Goal: Task Accomplishment & Management: Complete application form

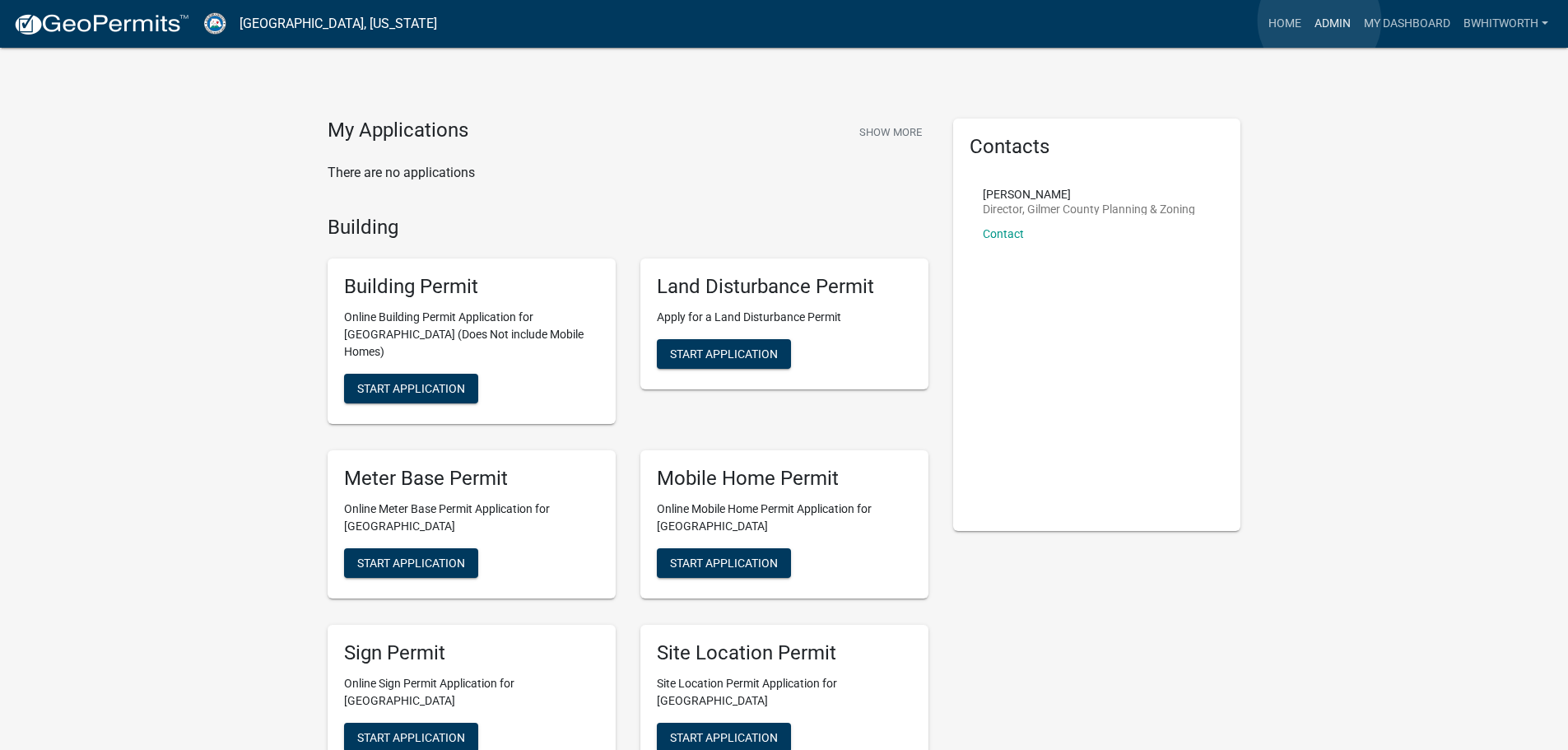
click at [1319, 21] on link "Admin" at bounding box center [1332, 24] width 49 height 31
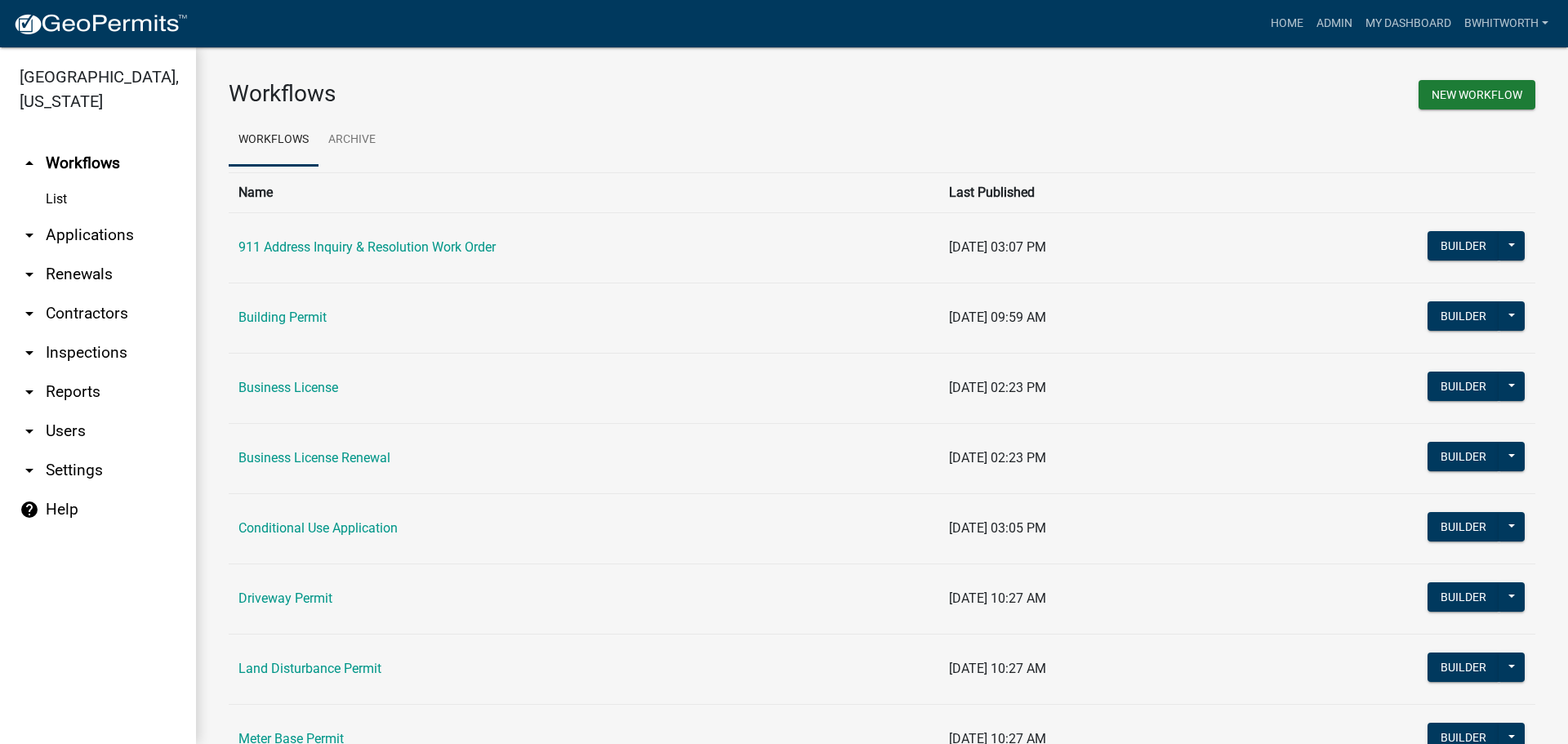
click at [61, 233] on link "arrow_drop_down Applications" at bounding box center [98, 235] width 196 height 39
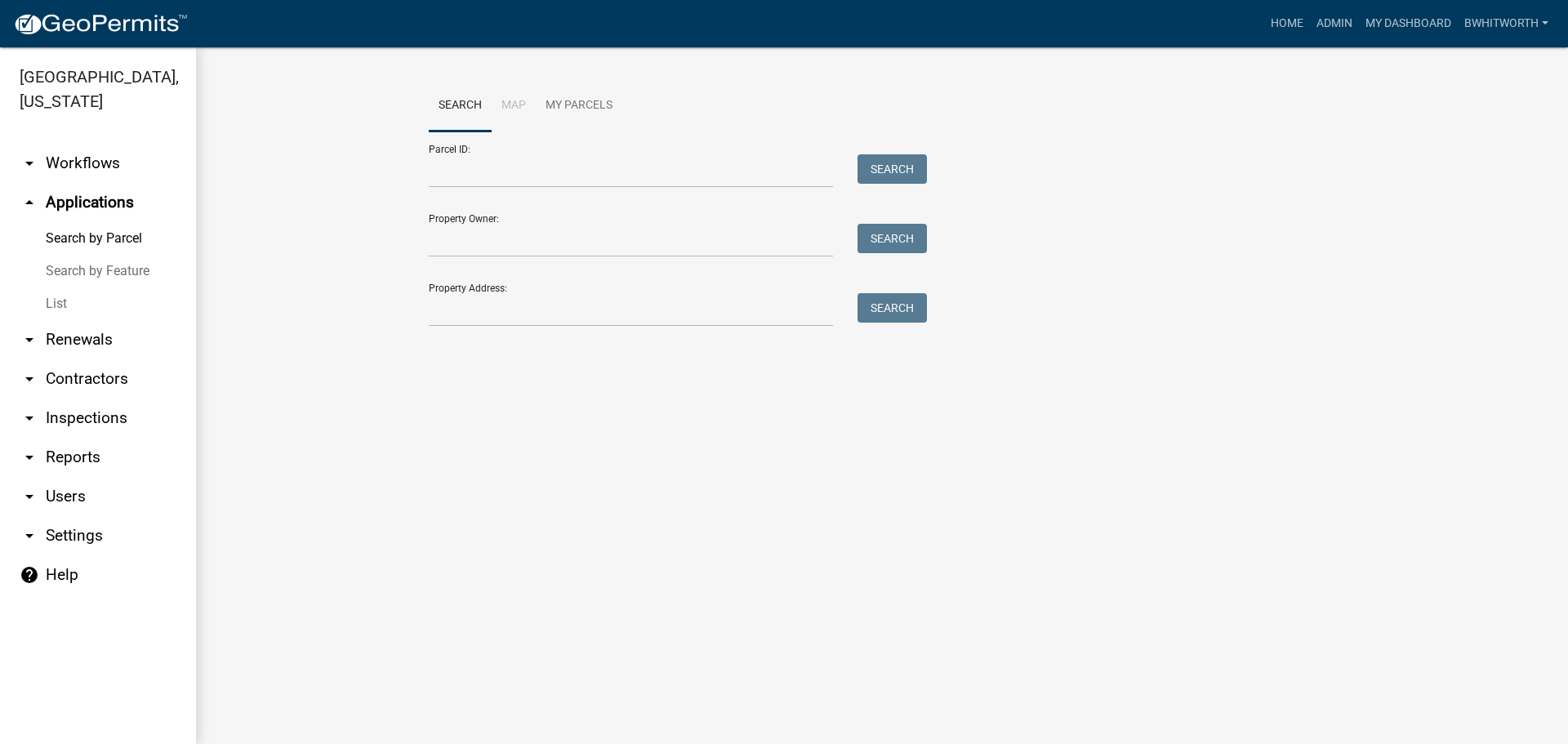
click at [56, 298] on link "List" at bounding box center [98, 303] width 196 height 32
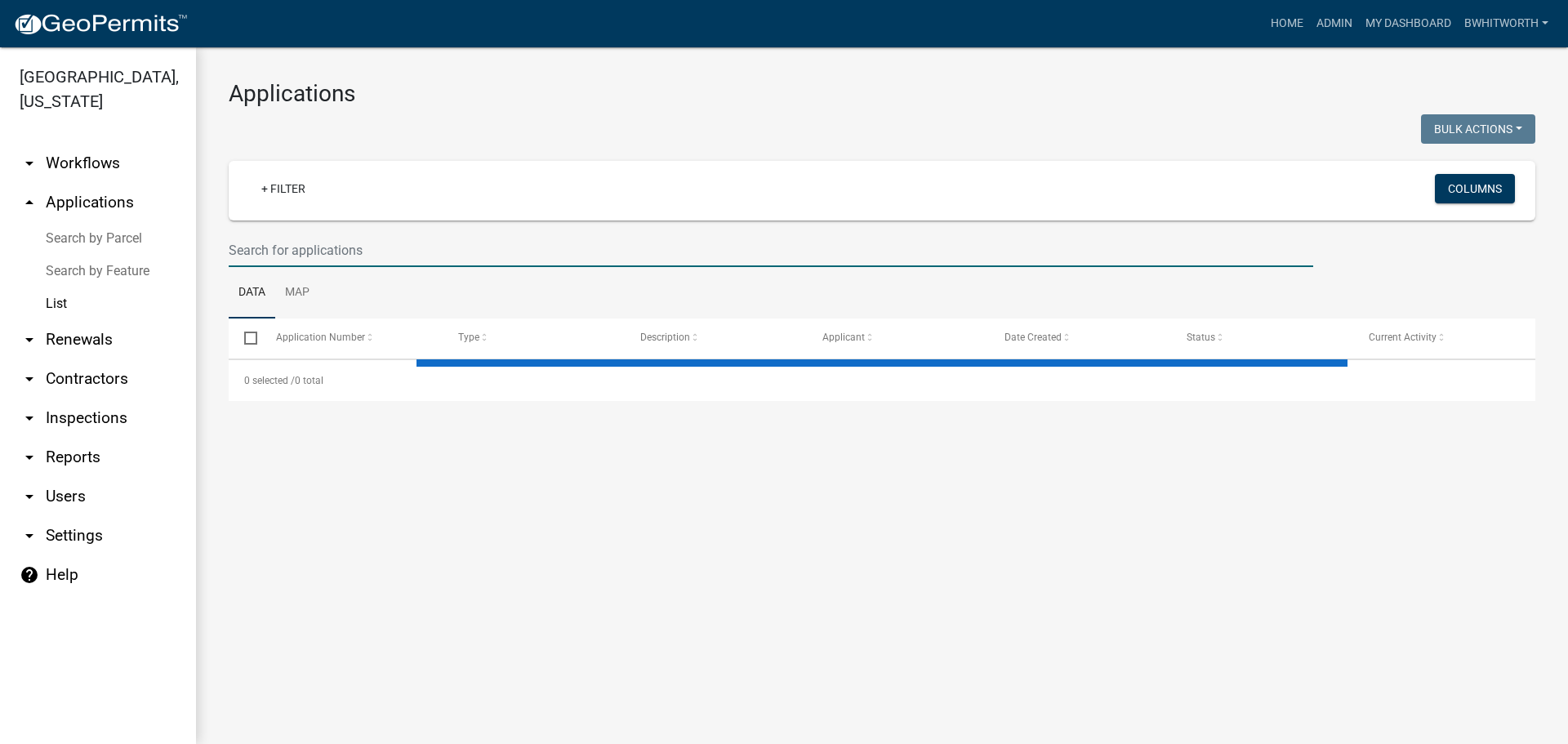
click at [296, 250] on input "text" at bounding box center [771, 250] width 1084 height 33
select select "3: 100"
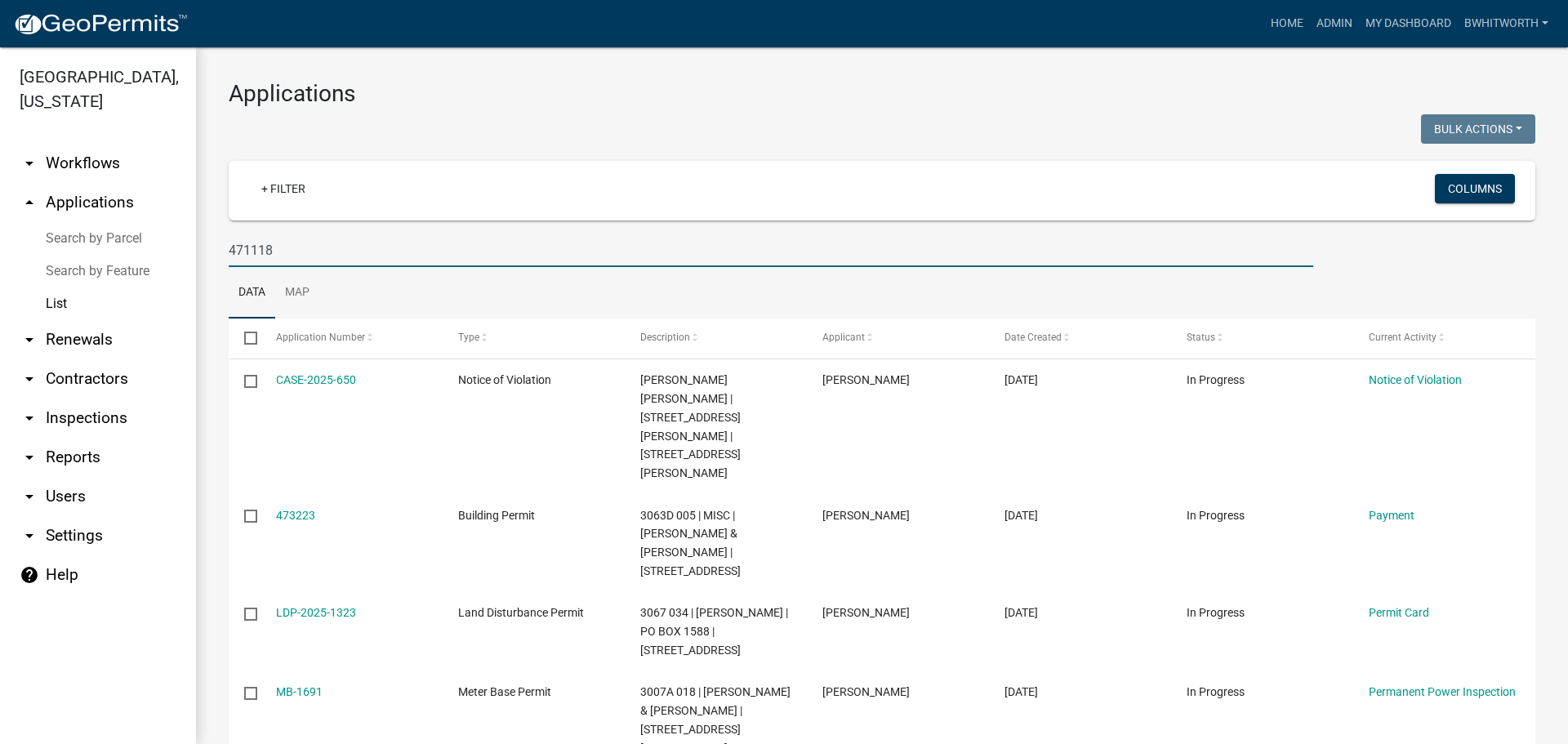
type input "471118"
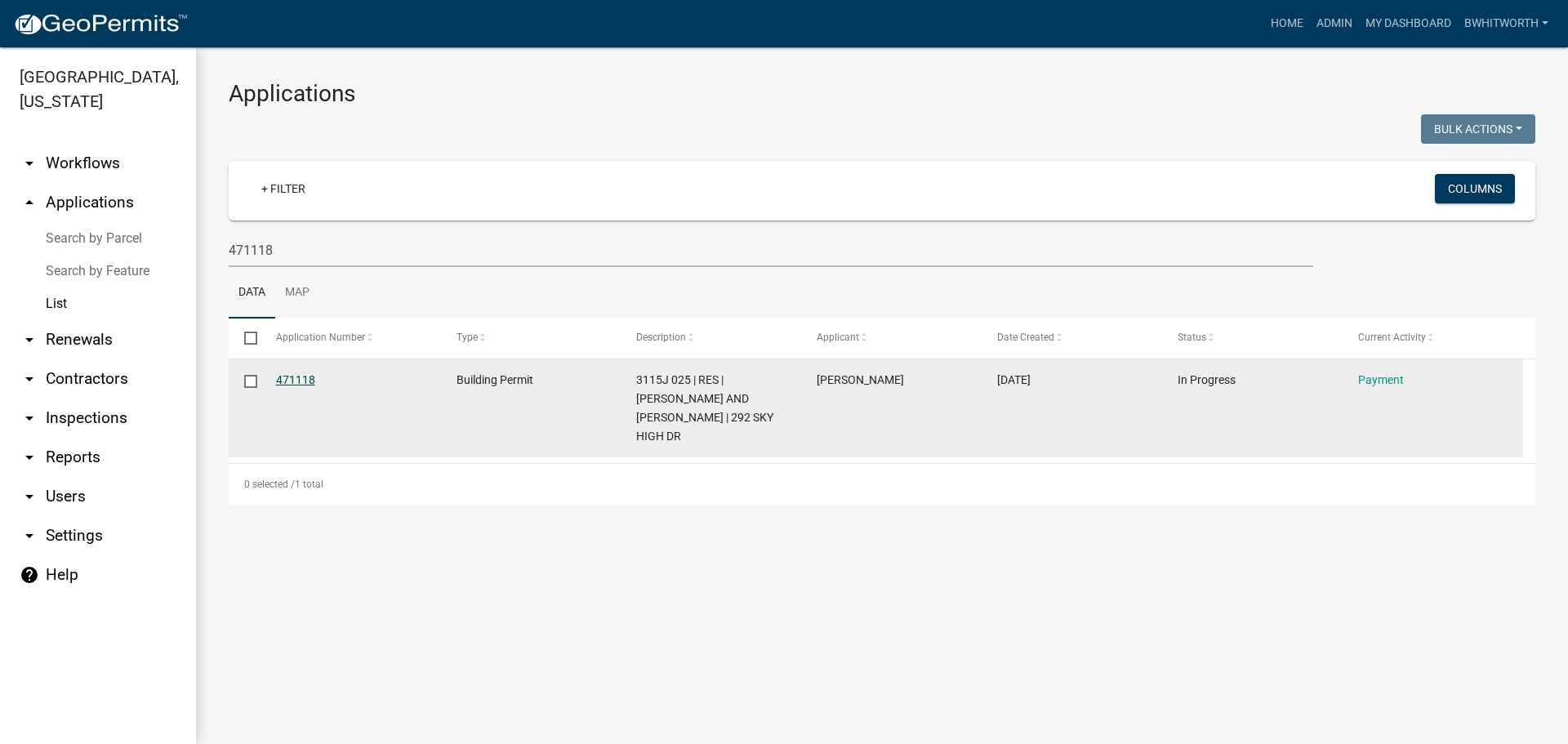
click at [291, 378] on link "471118" at bounding box center [296, 379] width 39 height 13
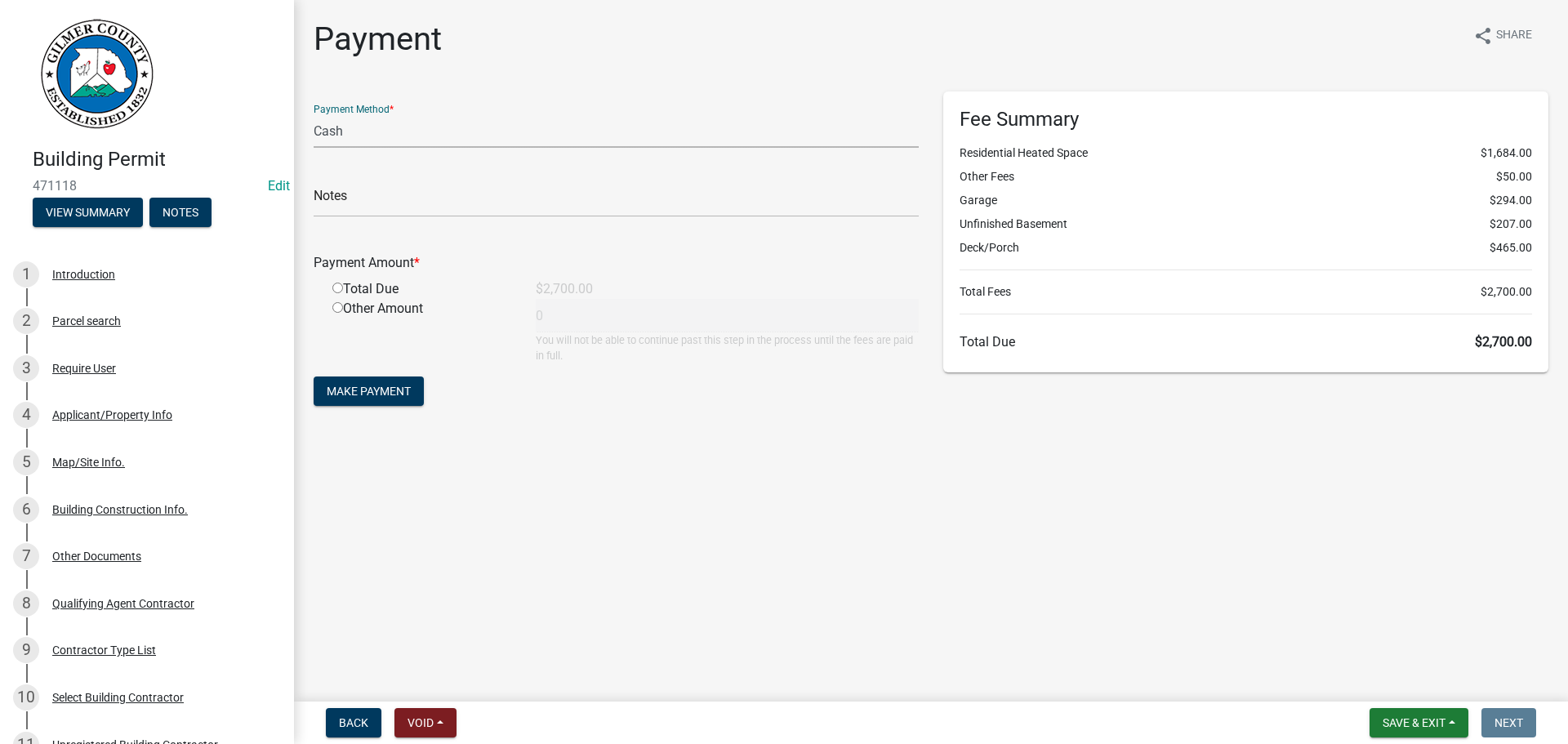
click at [369, 140] on select "Credit Card POS Check Cash" at bounding box center [615, 131] width 605 height 33
select select "1: 0"
click at [314, 114] on select "Credit Card POS Check Cash" at bounding box center [615, 131] width 605 height 33
click at [399, 189] on input "text" at bounding box center [615, 200] width 605 height 33
type input "1319"
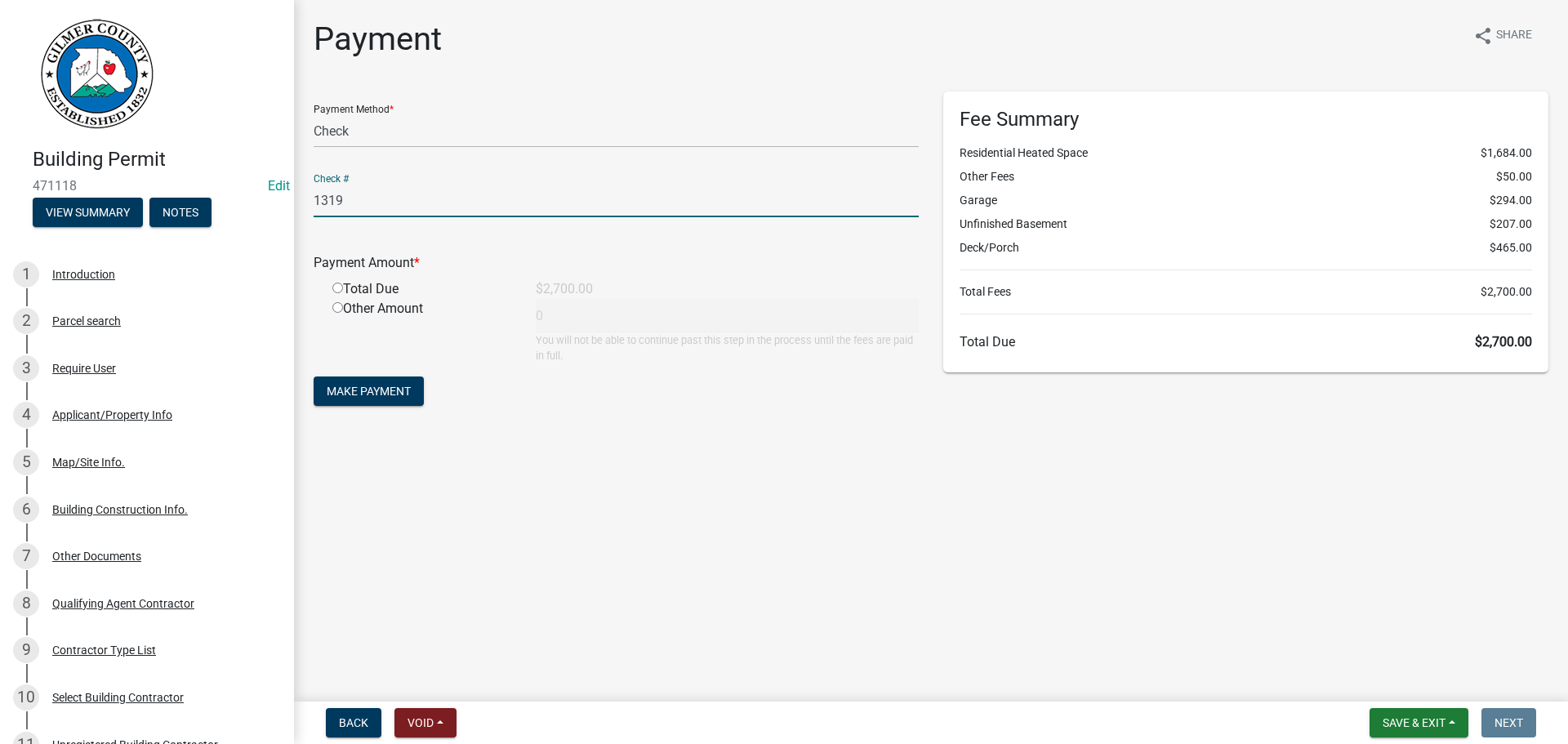
click at [336, 286] on input "radio" at bounding box center [337, 287] width 11 height 11
radio input "true"
type input "2700"
click at [366, 373] on form "Payment Method * Credit Card POS Check Cash Check # 1319 Payment Amount * Total…" at bounding box center [615, 251] width 605 height 318
click at [360, 395] on span "Make Payment" at bounding box center [368, 391] width 84 height 13
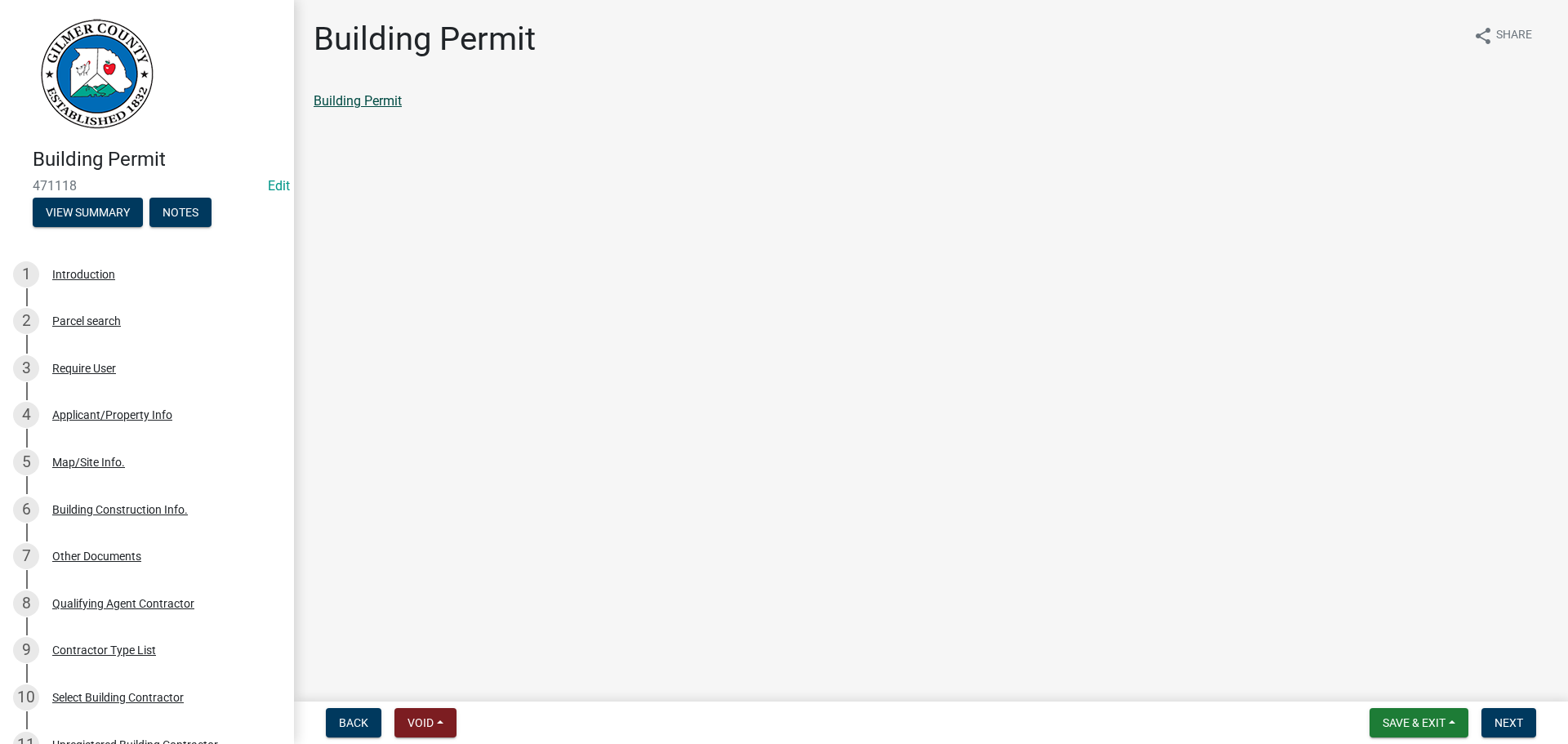
click at [396, 102] on link "Building Permit" at bounding box center [358, 101] width 88 height 16
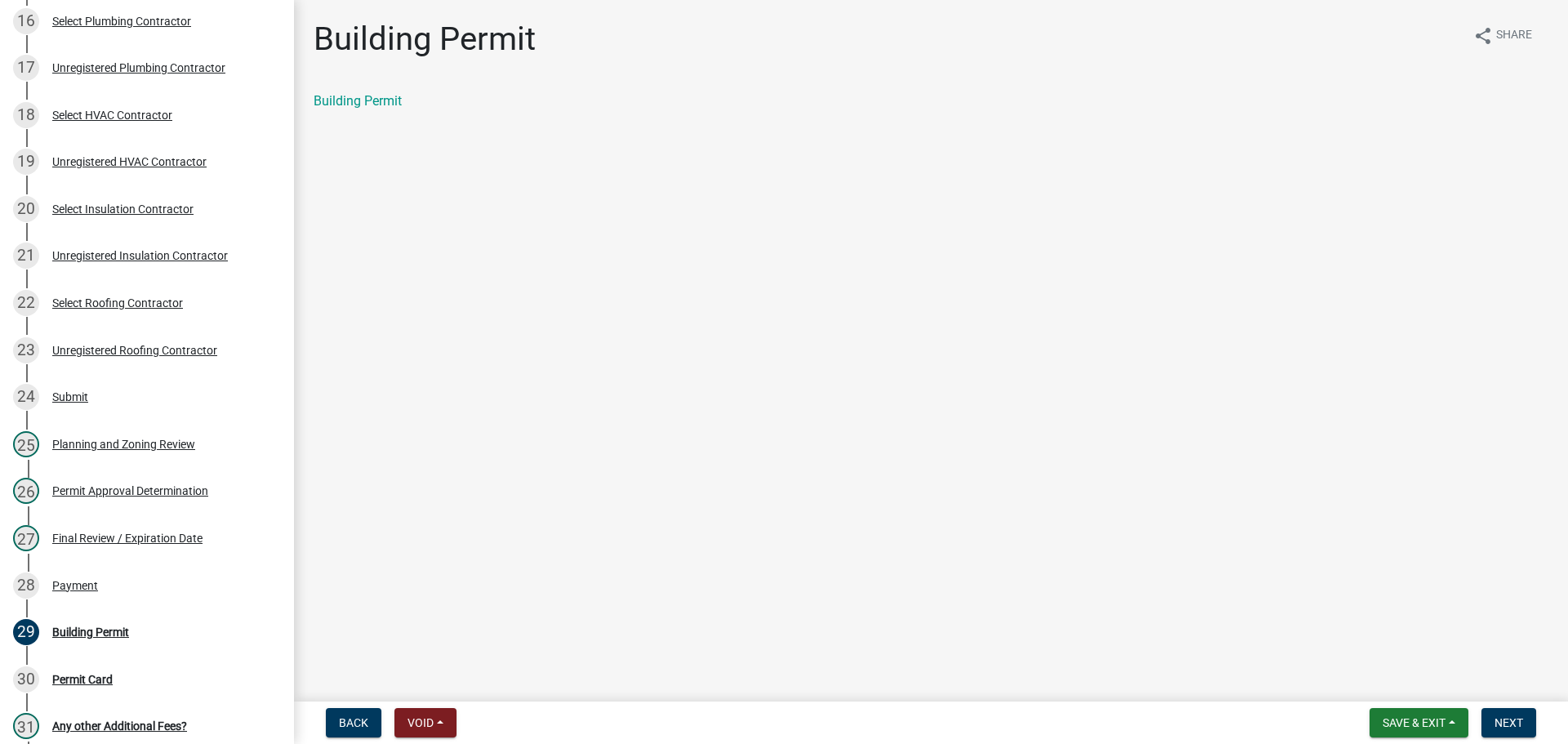
scroll to position [979, 0]
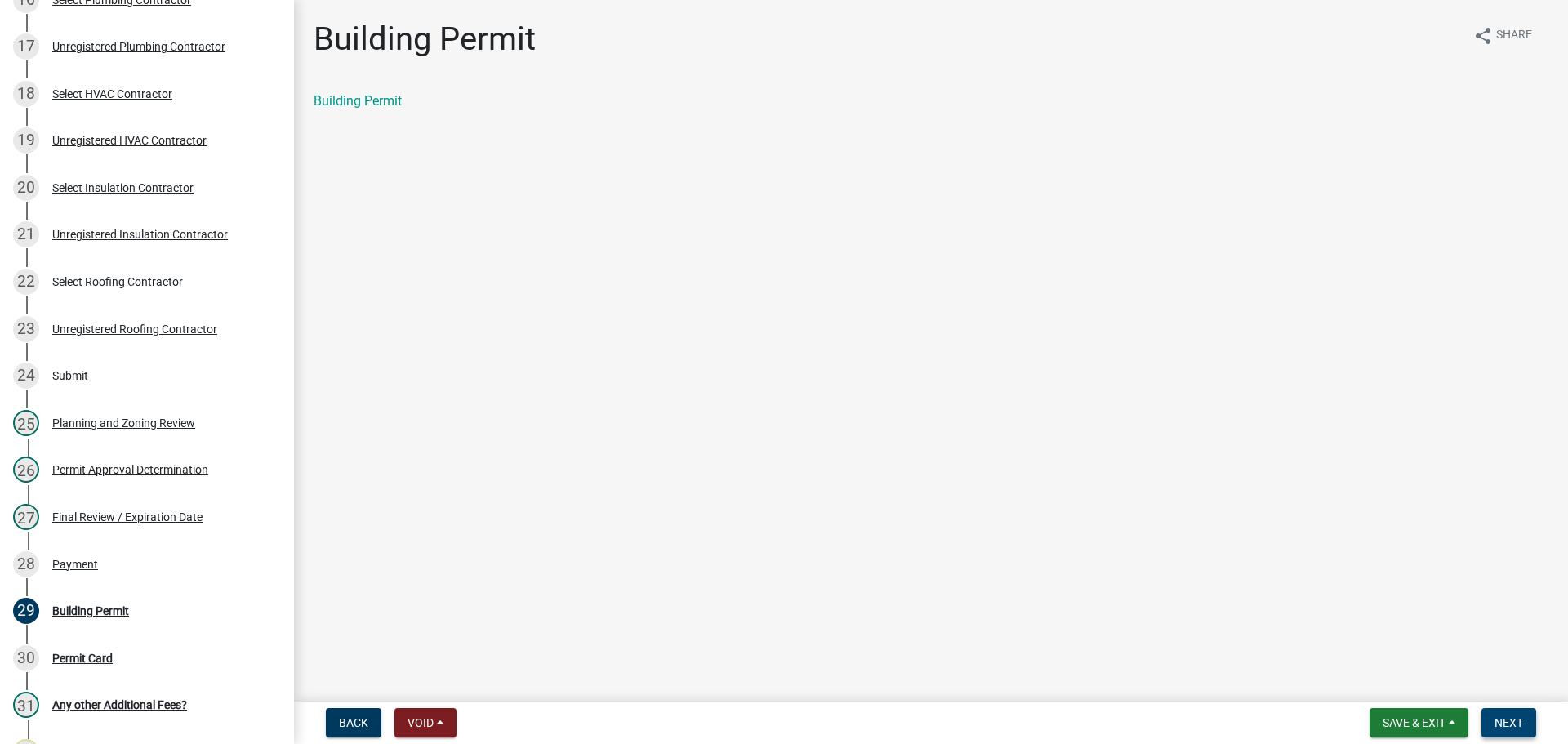
click at [1499, 714] on button "Next" at bounding box center [1508, 723] width 55 height 29
click at [331, 97] on link "Permit Card" at bounding box center [347, 101] width 67 height 16
click at [87, 564] on div "Payment" at bounding box center [75, 564] width 46 height 12
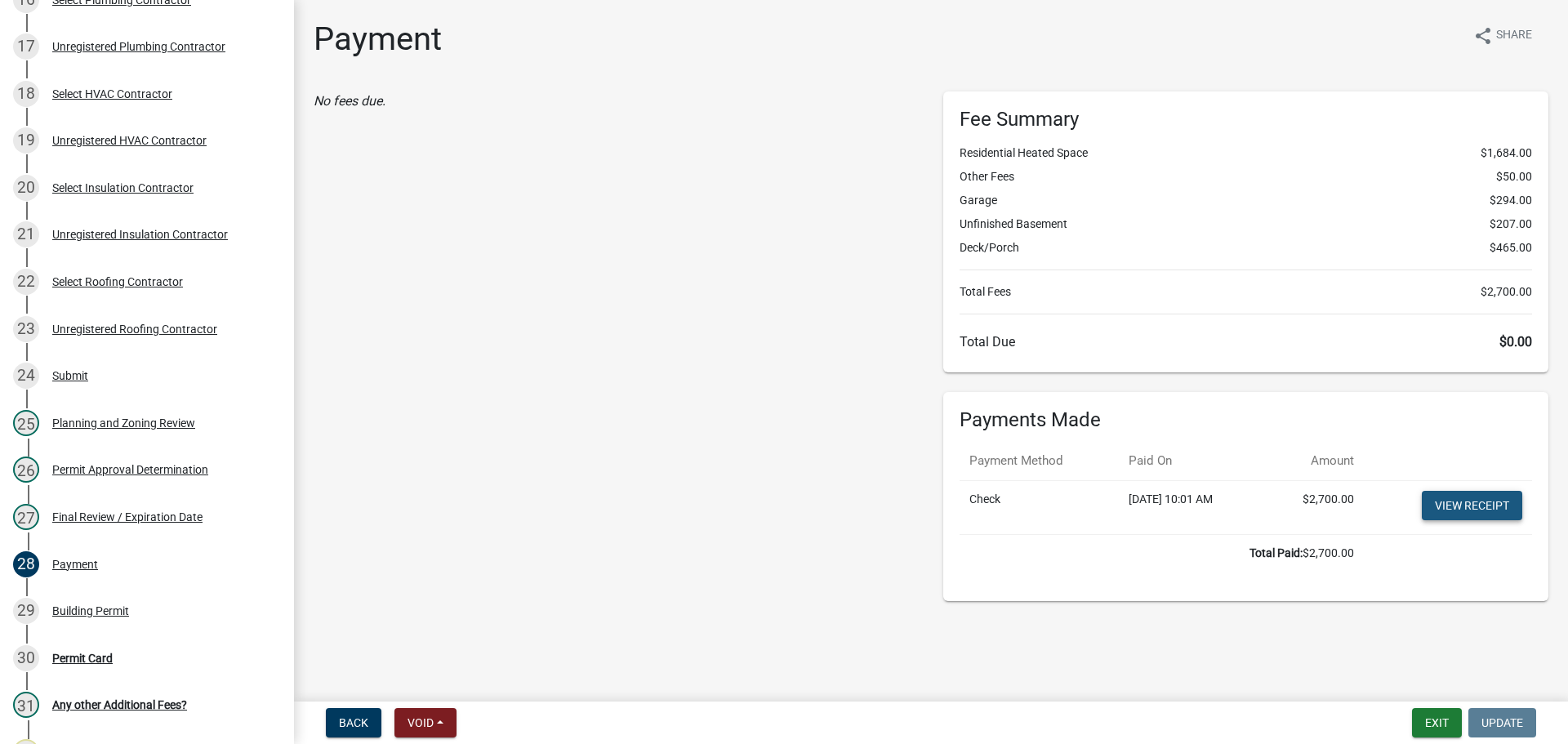
click at [1463, 505] on link "View receipt" at bounding box center [1471, 505] width 101 height 29
click at [1070, 431] on h6 "Payments Made" at bounding box center [1246, 420] width 572 height 23
